Goal: Information Seeking & Learning: Learn about a topic

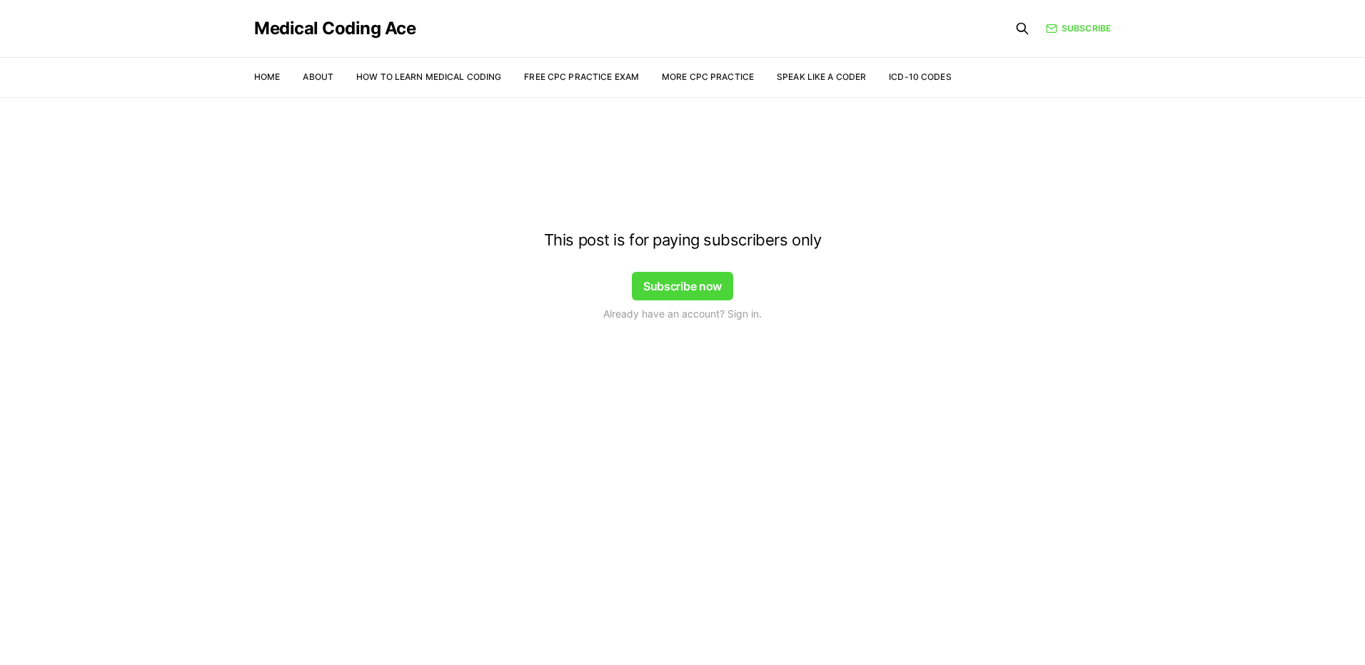
click at [571, 81] on div at bounding box center [682, 126] width 1365 height 114
click at [566, 77] on div at bounding box center [682, 126] width 1365 height 114
click at [673, 287] on button "Subscribe now" at bounding box center [682, 286] width 101 height 29
click at [314, 76] on div at bounding box center [682, 126] width 1365 height 114
